Goal: Information Seeking & Learning: Learn about a topic

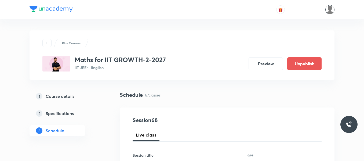
click at [331, 11] on img at bounding box center [329, 9] width 9 height 9
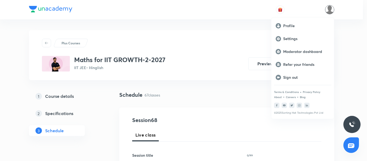
click at [331, 11] on div at bounding box center [183, 80] width 367 height 161
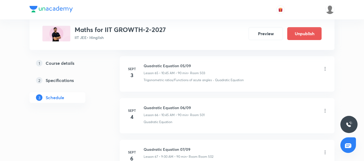
scroll to position [3060, 0]
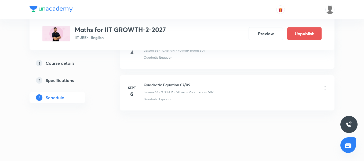
click at [167, 85] on h6 "Quadratic Equation 07/09" at bounding box center [179, 85] width 70 height 6
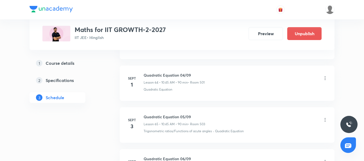
scroll to position [2952, 0]
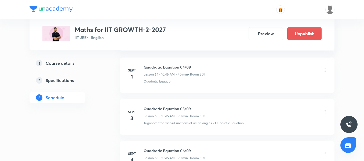
click at [174, 107] on h6 "Quadratic Equation 05/09" at bounding box center [174, 109] width 61 height 6
click at [293, 118] on div "Quadratic Equation 05/09 Lesson 65 • 10:45 AM • 90 min • Room 503" at bounding box center [236, 112] width 184 height 13
click at [325, 111] on icon at bounding box center [324, 111] width 5 height 5
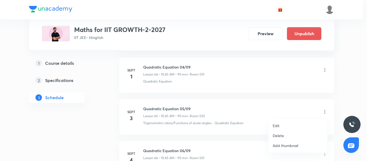
click at [288, 125] on li "Edit" at bounding box center [297, 126] width 59 height 10
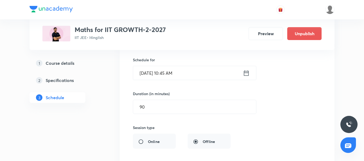
scroll to position [2764, 0]
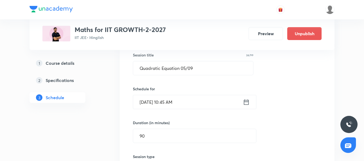
click at [205, 103] on input "Sept 3, 2025, 10:45 AM" at bounding box center [188, 102] width 110 height 14
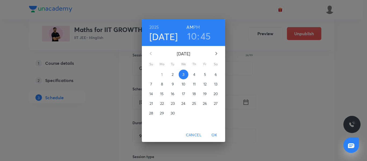
click at [193, 40] on h3 "10" at bounding box center [191, 35] width 9 height 11
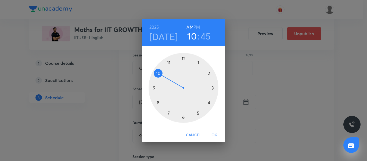
click at [153, 86] on div at bounding box center [183, 88] width 70 height 70
click at [183, 59] on div at bounding box center [183, 88] width 70 height 70
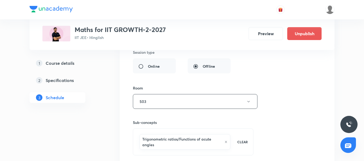
scroll to position [2899, 0]
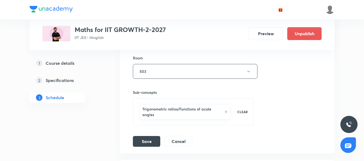
click at [150, 132] on div "Session title 24/99 Quadratic Equation 05/09 ​ Schedule for Sept 3, 2025, 9:00 …" at bounding box center [227, 27] width 189 height 240
click at [150, 140] on button "Save" at bounding box center [146, 140] width 27 height 11
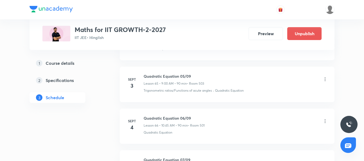
scroll to position [2733, 0]
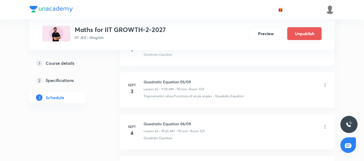
click at [164, 85] on div "Quadratic Equation 05/09 Lesson 65 • 9:00 AM • 90 min • Room 503" at bounding box center [174, 85] width 60 height 13
click at [164, 81] on h6 "Quadratic Equation 05/09" at bounding box center [174, 82] width 60 height 6
copy h6 "Quadratic Equation 05/09"
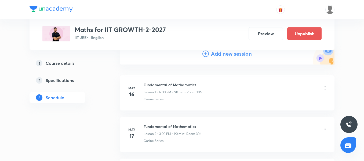
scroll to position [0, 0]
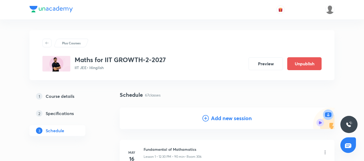
click at [237, 120] on h4 "Add new session" at bounding box center [231, 118] width 41 height 8
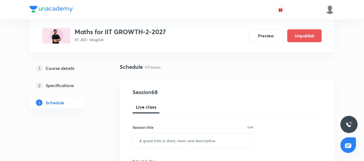
scroll to position [54, 0]
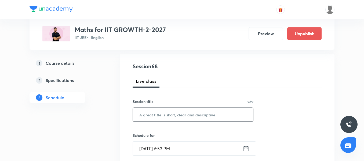
click at [165, 112] on input "text" at bounding box center [193, 115] width 120 height 14
paste input "Quadratic Equation 05/09"
click at [185, 114] on input "Quadratic Equation 05/09" at bounding box center [193, 115] width 120 height 14
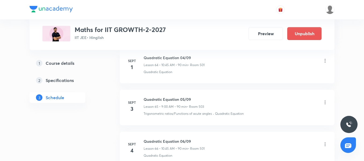
scroll to position [2952, 0]
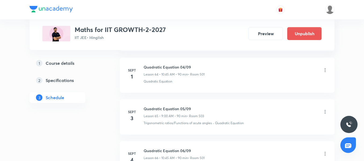
type input "Quadratic Equation 06/09"
click at [173, 109] on h6 "Quadratic Equation 05/09" at bounding box center [174, 109] width 60 height 6
click at [174, 120] on div "Quadratic Equation 05/09 Lesson 65 • 9:00 AM • 90 min • Room 503 Trigonometric …" at bounding box center [236, 116] width 184 height 20
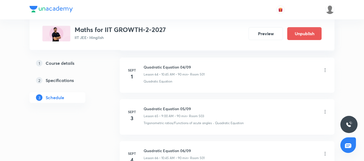
click at [174, 114] on p "Lesson 65 • 9:00 AM • 90 min" at bounding box center [165, 116] width 43 height 5
click at [178, 120] on div "Quadratic Equation 05/09 Lesson 65 • 9:00 AM • 90 min • Room 503 Trigonometric …" at bounding box center [236, 116] width 184 height 20
click at [174, 114] on p "Lesson 65 • 9:00 AM • 90 min" at bounding box center [165, 116] width 43 height 5
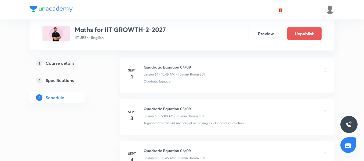
click at [174, 114] on p "Lesson 65 • 9:00 AM • 90 min" at bounding box center [165, 116] width 43 height 5
click at [177, 107] on h6 "Quadratic Equation 05/09" at bounding box center [174, 109] width 60 height 6
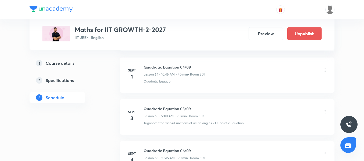
click at [208, 114] on div "Quadratic Equation 05/09 Lesson 65 • 9:00 AM • 90 min • Room 503" at bounding box center [236, 112] width 184 height 13
click at [176, 108] on h6 "Quadratic Equation 05/09" at bounding box center [174, 109] width 60 height 6
copy h6 "Quadratic Equation 05/09"
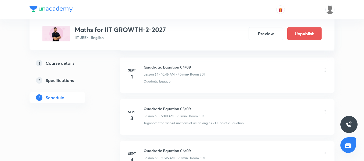
click at [216, 120] on div "Quadratic Equation 05/09 Lesson 65 • 9:00 AM • 90 min • Room 503 Trigonometric …" at bounding box center [236, 116] width 184 height 20
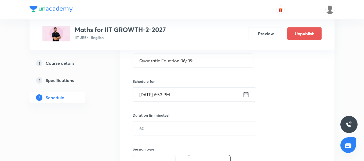
scroll to position [81, 0]
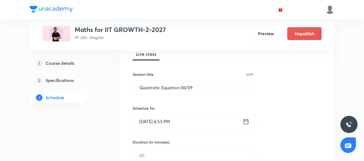
click at [200, 123] on input "Sept 2, 2025, 6:53 PM" at bounding box center [188, 121] width 110 height 14
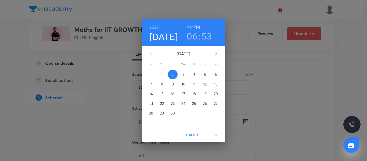
click at [183, 74] on p "3" at bounding box center [183, 74] width 2 height 5
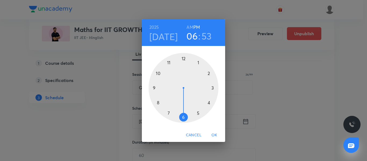
click at [158, 72] on div at bounding box center [183, 88] width 70 height 70
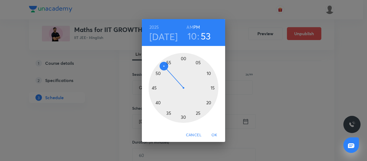
click at [154, 87] on div at bounding box center [183, 88] width 70 height 70
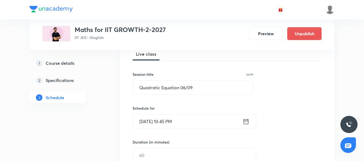
scroll to position [108, 0]
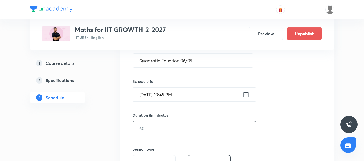
click at [147, 127] on input "text" at bounding box center [194, 128] width 123 height 14
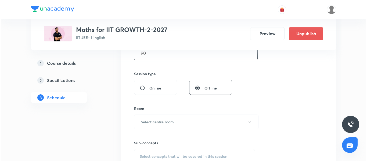
scroll to position [188, 0]
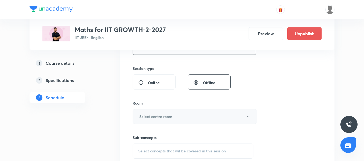
type input "90"
click at [164, 111] on button "Select centre room" at bounding box center [195, 116] width 125 height 15
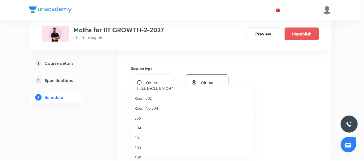
scroll to position [81, 0]
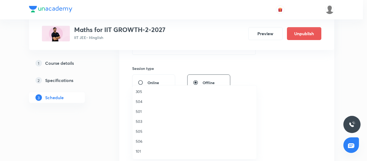
click at [148, 121] on span "503" at bounding box center [195, 121] width 118 height 6
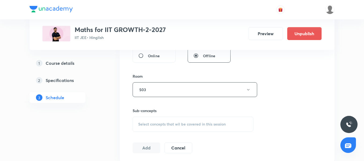
click at [157, 123] on span "Select concepts that wil be covered in this session" at bounding box center [182, 124] width 88 height 4
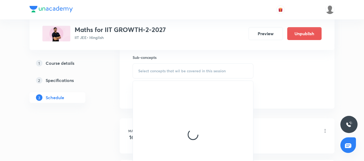
scroll to position [269, 0]
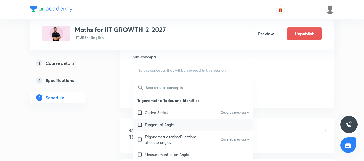
click at [164, 128] on div "Tangent of Angle" at bounding box center [193, 124] width 120 height 12
checkbox input "true"
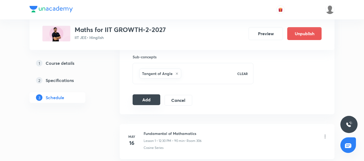
click at [144, 95] on button "Add" at bounding box center [147, 99] width 28 height 11
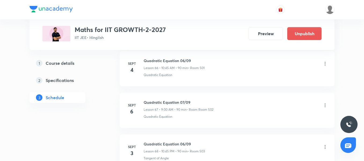
scroll to position [2786, 0]
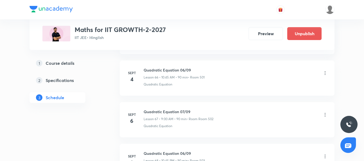
click at [175, 76] on p "Lesson 66 • 10:45 AM • 90 min" at bounding box center [166, 77] width 44 height 5
click at [175, 89] on li "Sept 4 Quadratic Equation 06/09 Lesson 66 • 10:45 AM • 90 min • Room 501 Quadra…" at bounding box center [227, 77] width 215 height 35
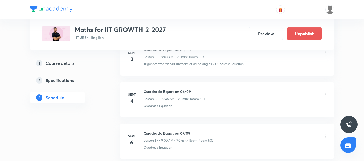
scroll to position [2774, 0]
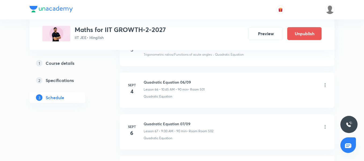
click at [325, 84] on icon at bounding box center [324, 84] width 5 height 5
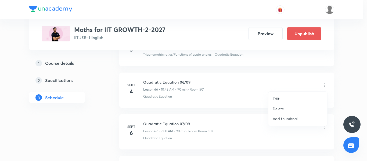
click at [282, 98] on li "Edit" at bounding box center [297, 99] width 59 height 10
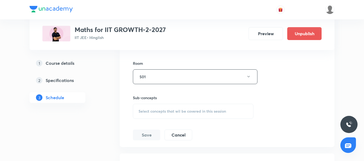
click at [162, 111] on span "Select concepts that wil be covered in this session" at bounding box center [183, 111] width 88 height 4
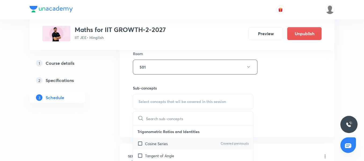
scroll to position [2962, 0]
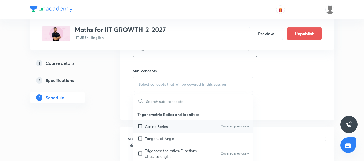
click at [167, 129] on div "Cosine Series Covered previously" at bounding box center [193, 126] width 120 height 12
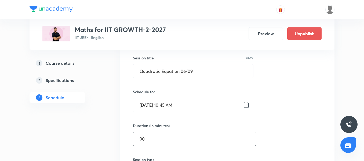
scroll to position [2774, 0]
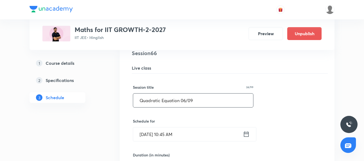
click at [186, 98] on input "Quadratic Equation 06/09" at bounding box center [193, 100] width 120 height 14
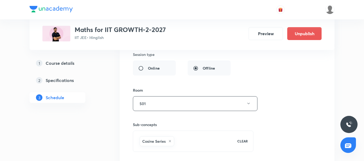
scroll to position [2935, 0]
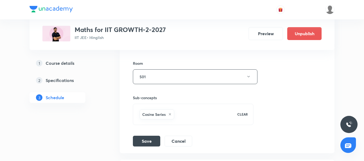
type input "Quadratic Equation 07/09"
click at [150, 140] on button "Save" at bounding box center [146, 141] width 27 height 11
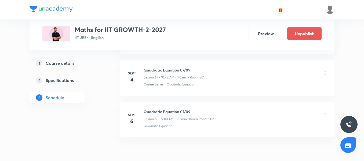
scroll to position [2855, 0]
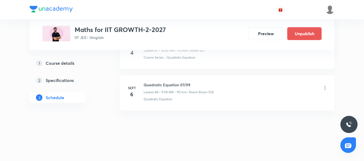
click at [326, 86] on icon at bounding box center [324, 87] width 5 height 5
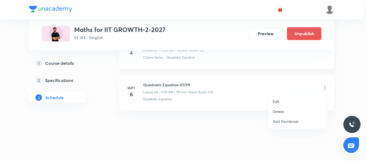
click at [287, 101] on li "Edit" at bounding box center [297, 101] width 59 height 10
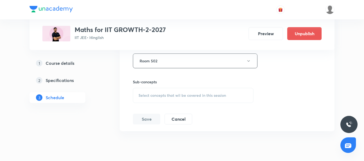
scroll to position [3055, 0]
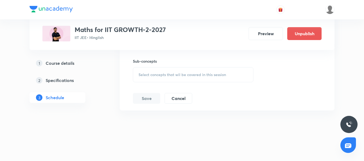
click at [159, 71] on div "Select concepts that wil be covered in this session" at bounding box center [193, 74] width 121 height 15
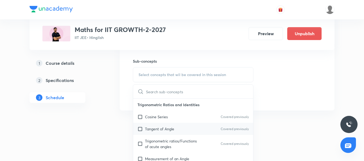
click at [165, 127] on p "Tangent of Angle" at bounding box center [159, 129] width 29 height 6
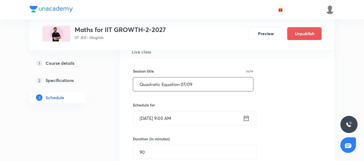
scroll to position [2867, 0]
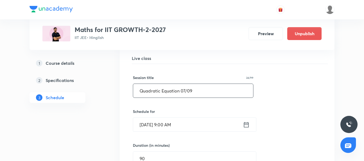
click at [185, 91] on input "Quadratic Equation 07/09" at bounding box center [193, 91] width 120 height 14
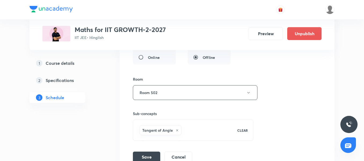
scroll to position [3028, 0]
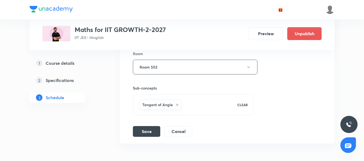
type input "Quadratic Equation 08/09"
click at [146, 139] on li "Quadratic Equation 07/09 Lesson 68 • Room Room 502 Quadratic Equation Session 6…" at bounding box center [227, 8] width 215 height 272
click at [146, 132] on button "Save" at bounding box center [146, 130] width 27 height 11
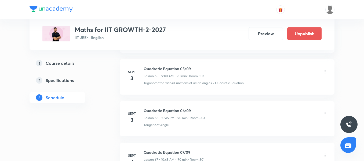
scroll to position [2747, 0]
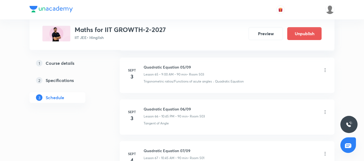
click at [183, 70] on h6 "Quadratic Equation 05/09" at bounding box center [174, 67] width 60 height 6
click at [199, 107] on h6 "Quadratic Equation 06/09" at bounding box center [174, 109] width 61 height 6
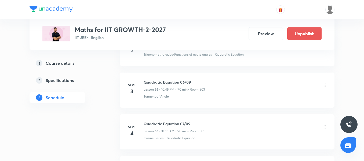
click at [199, 124] on h6 "Quadratic Equation 07/09" at bounding box center [174, 124] width 61 height 6
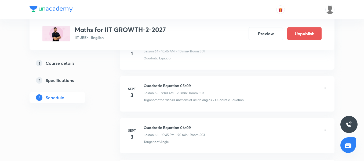
scroll to position [2721, 0]
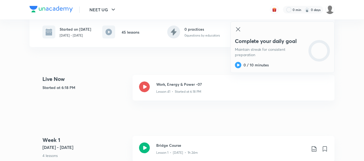
scroll to position [81, 0]
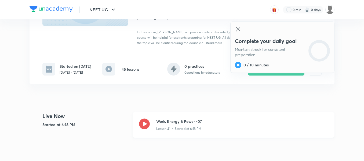
click at [148, 118] on icon at bounding box center [144, 123] width 11 height 11
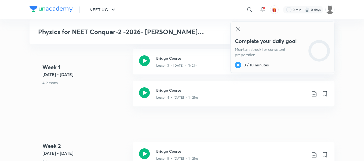
scroll to position [242, 0]
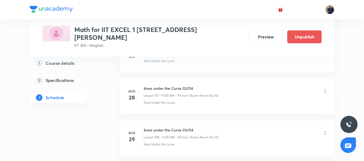
scroll to position [4727, 0]
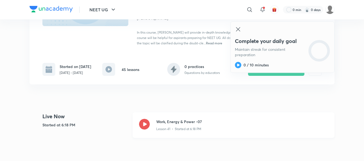
scroll to position [81, 0]
click at [145, 118] on icon at bounding box center [144, 123] width 11 height 11
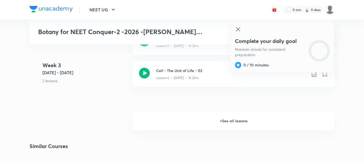
click at [215, 114] on h6 "+ See all lessons" at bounding box center [234, 120] width 202 height 19
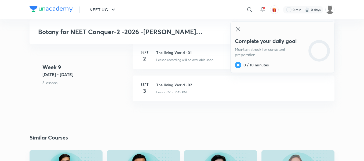
scroll to position [940, 0]
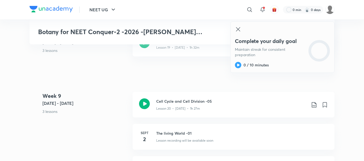
click at [239, 30] on icon at bounding box center [238, 29] width 4 height 4
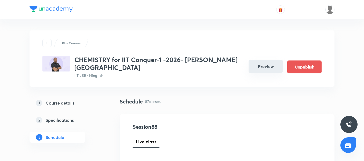
click at [267, 64] on button "Preview" at bounding box center [266, 66] width 34 height 13
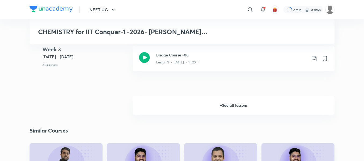
scroll to position [461, 0]
click at [229, 96] on h6 "+ See all lessons" at bounding box center [234, 105] width 202 height 19
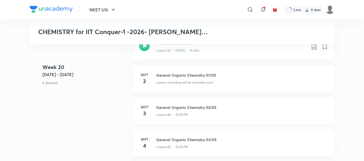
scroll to position [3270, 0]
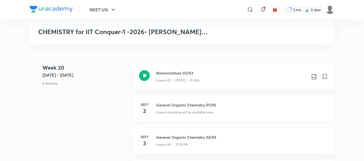
click at [193, 111] on p "Lesson recording will be available soon" at bounding box center [184, 112] width 57 height 5
click at [144, 73] on icon at bounding box center [144, 75] width 11 height 11
